Goal: Task Accomplishment & Management: Manage account settings

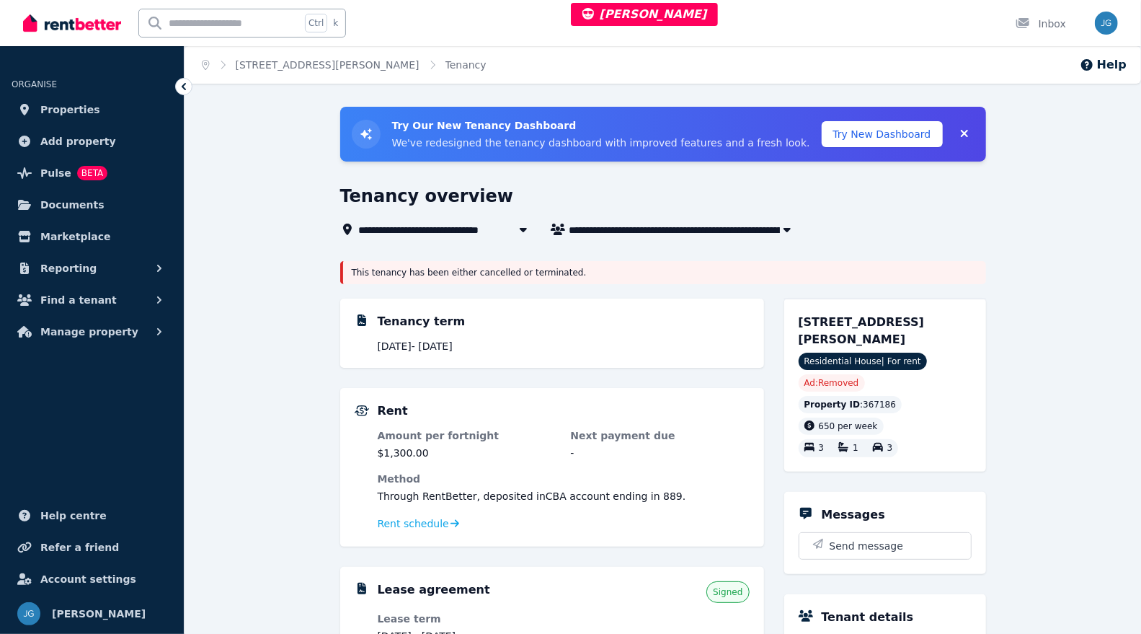
click at [110, 331] on span "Manage property" at bounding box center [89, 331] width 98 height 17
click at [112, 326] on span "Manage property" at bounding box center [89, 331] width 98 height 17
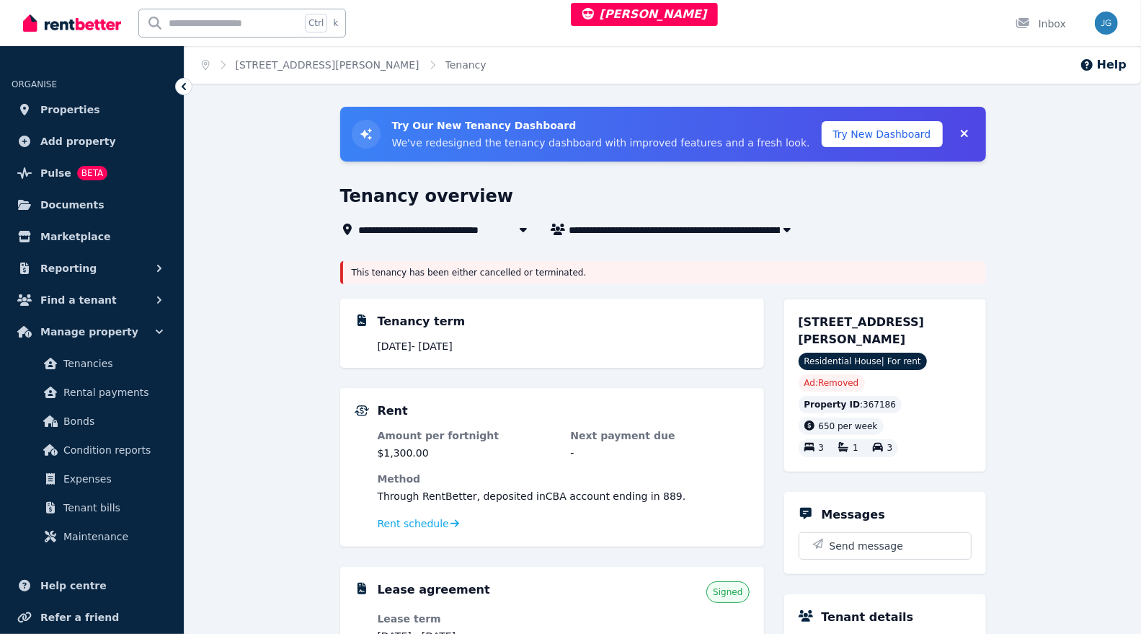
click at [96, 444] on span "Condition reports" at bounding box center [111, 449] width 97 height 17
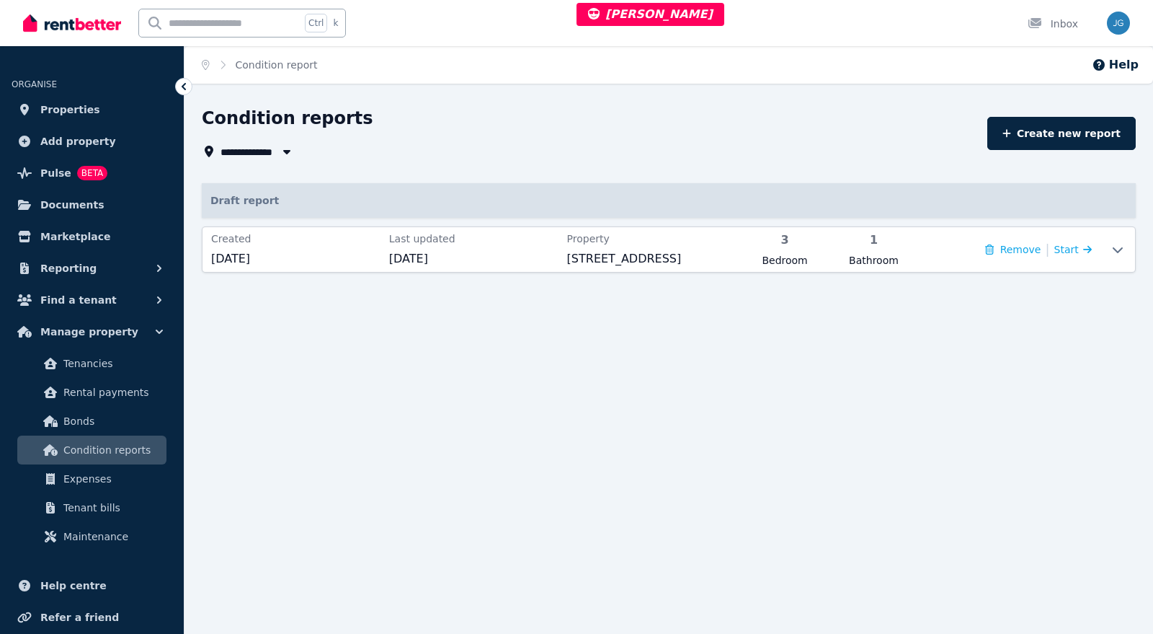
click at [1054, 121] on link "Create new report" at bounding box center [1061, 133] width 148 height 33
